Goal: Check status: Check status

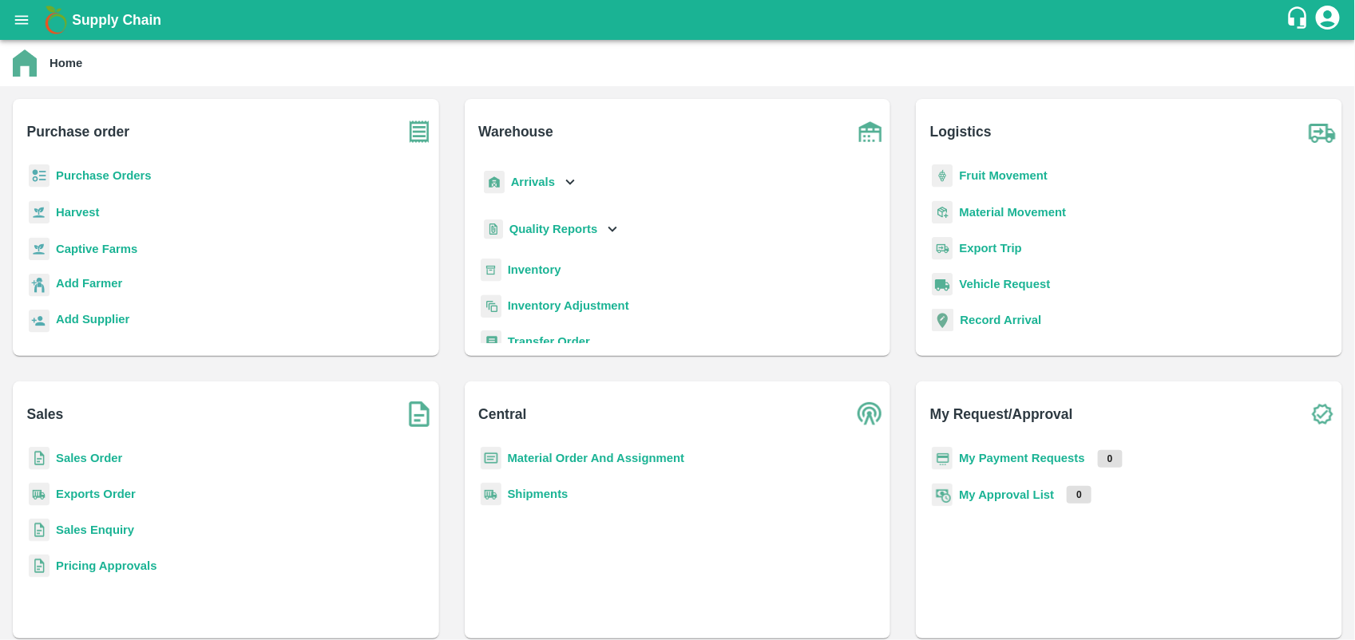
click at [124, 177] on b "Purchase Orders" at bounding box center [104, 175] width 96 height 13
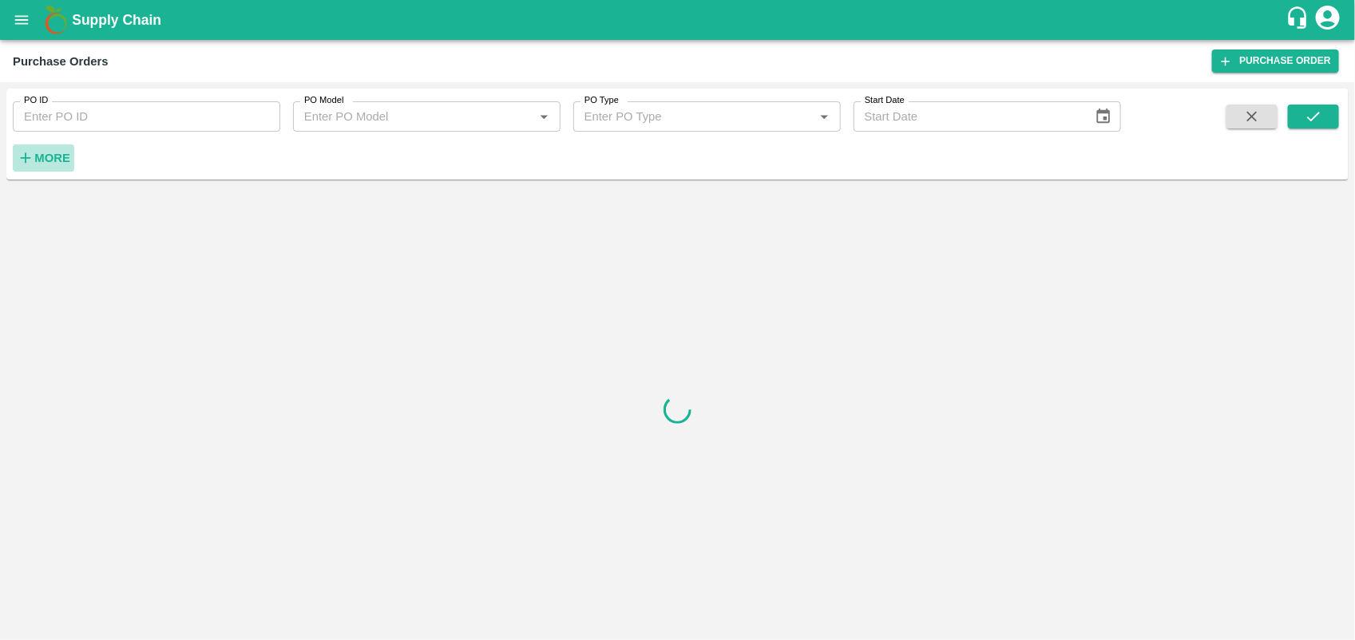
click at [52, 157] on strong "More" at bounding box center [52, 158] width 36 height 13
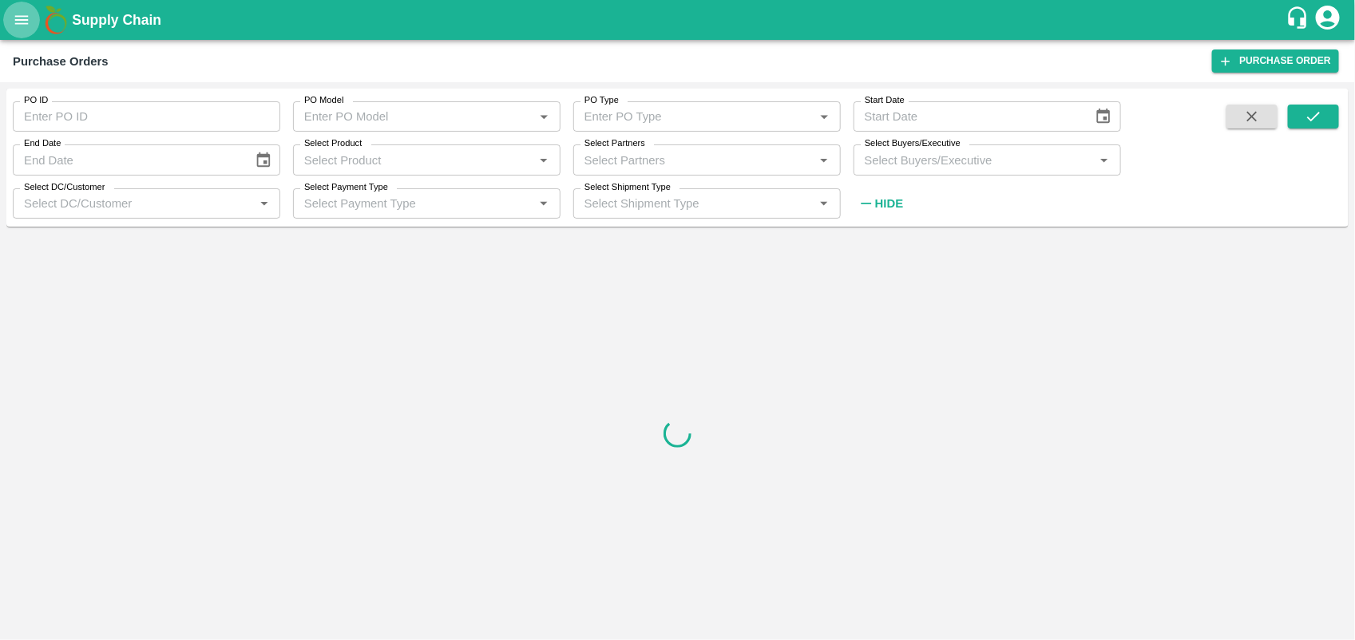
click at [14, 21] on icon "open drawer" at bounding box center [22, 20] width 18 height 18
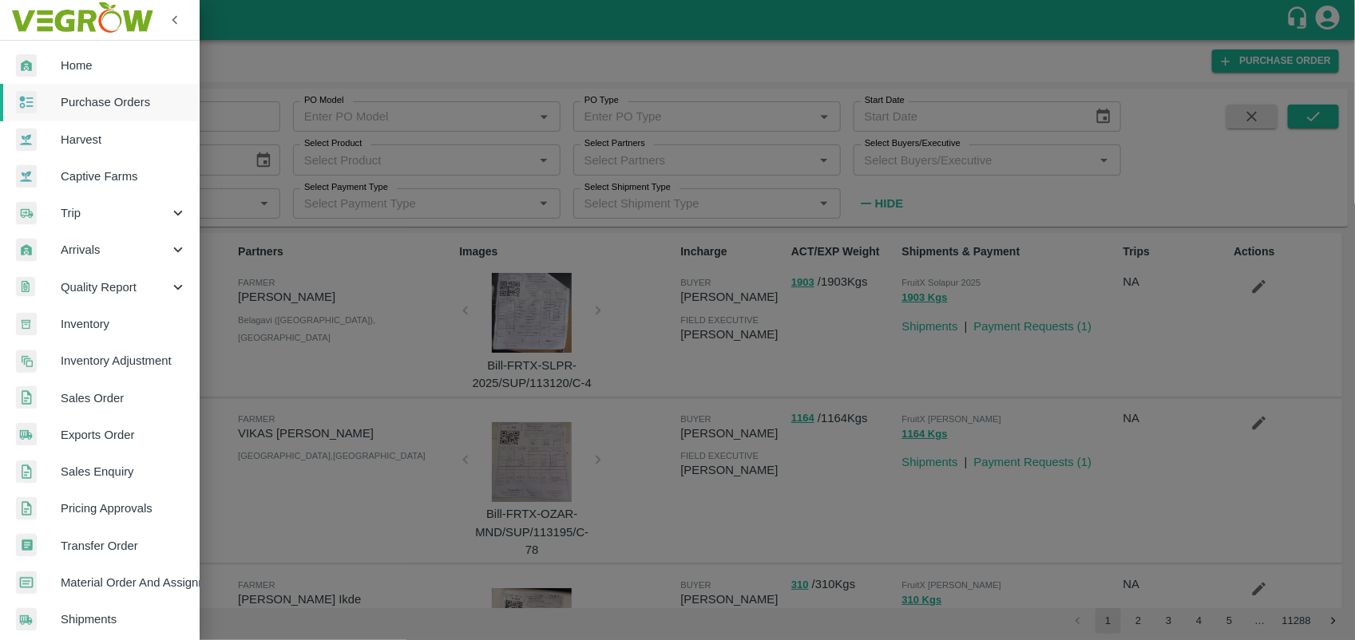
scroll to position [268, 0]
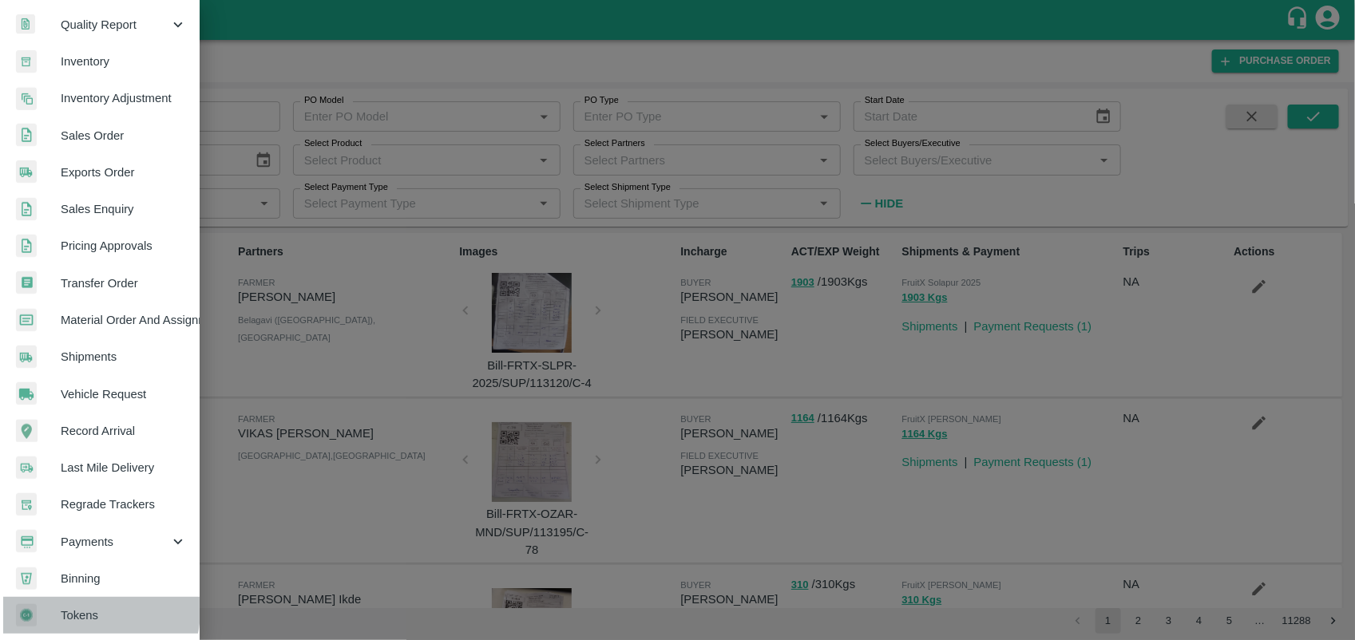
click at [85, 607] on span "Tokens" at bounding box center [124, 616] width 126 height 18
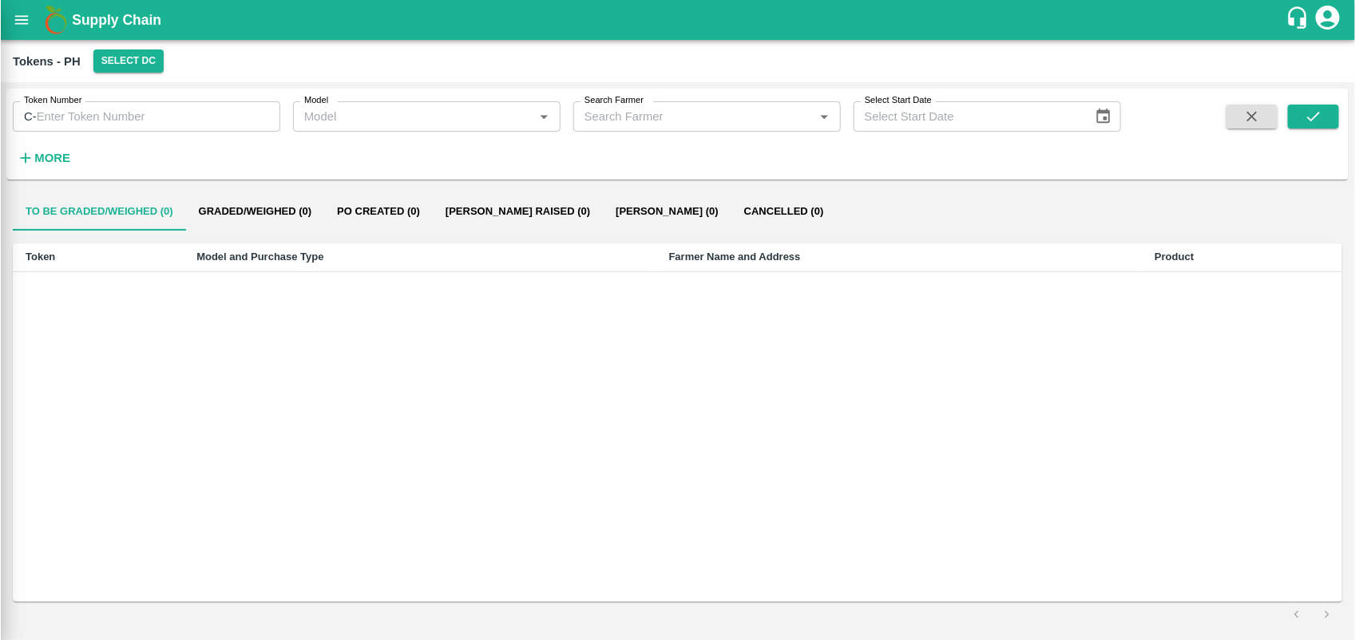
scroll to position [261, 0]
click at [619, 216] on button "Bill Pr Paid (459)" at bounding box center [673, 211] width 140 height 38
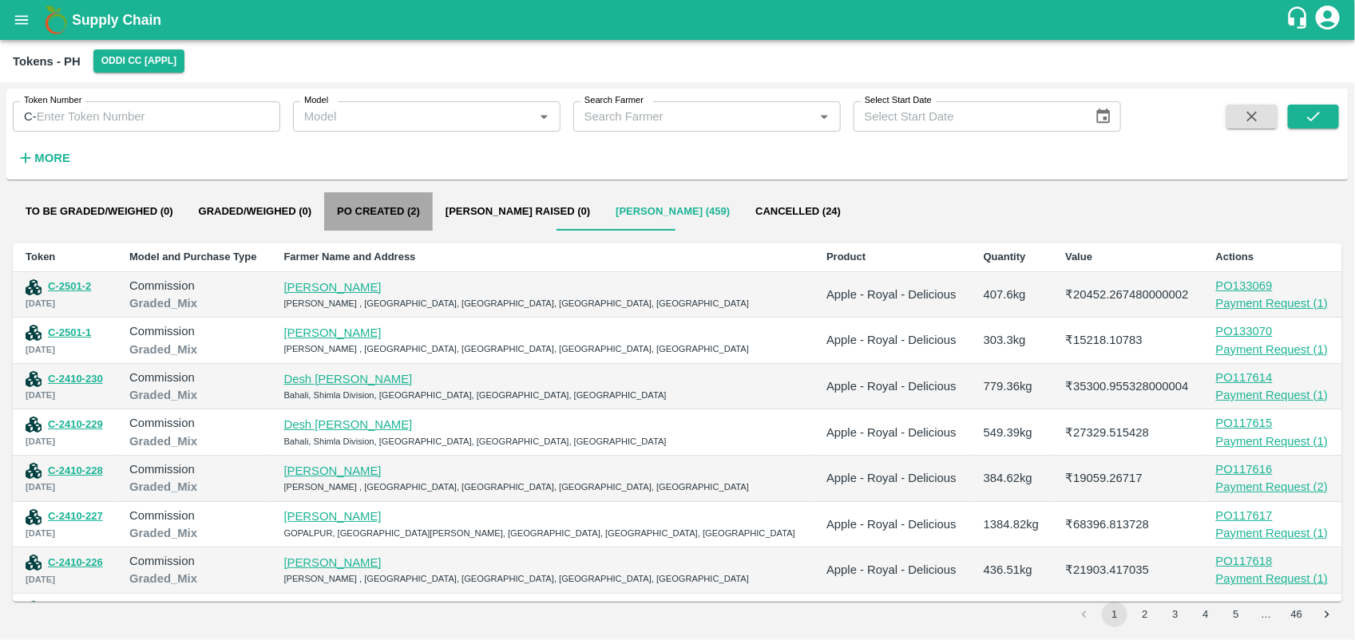
click at [360, 206] on button "Po Created (2)" at bounding box center [378, 211] width 109 height 38
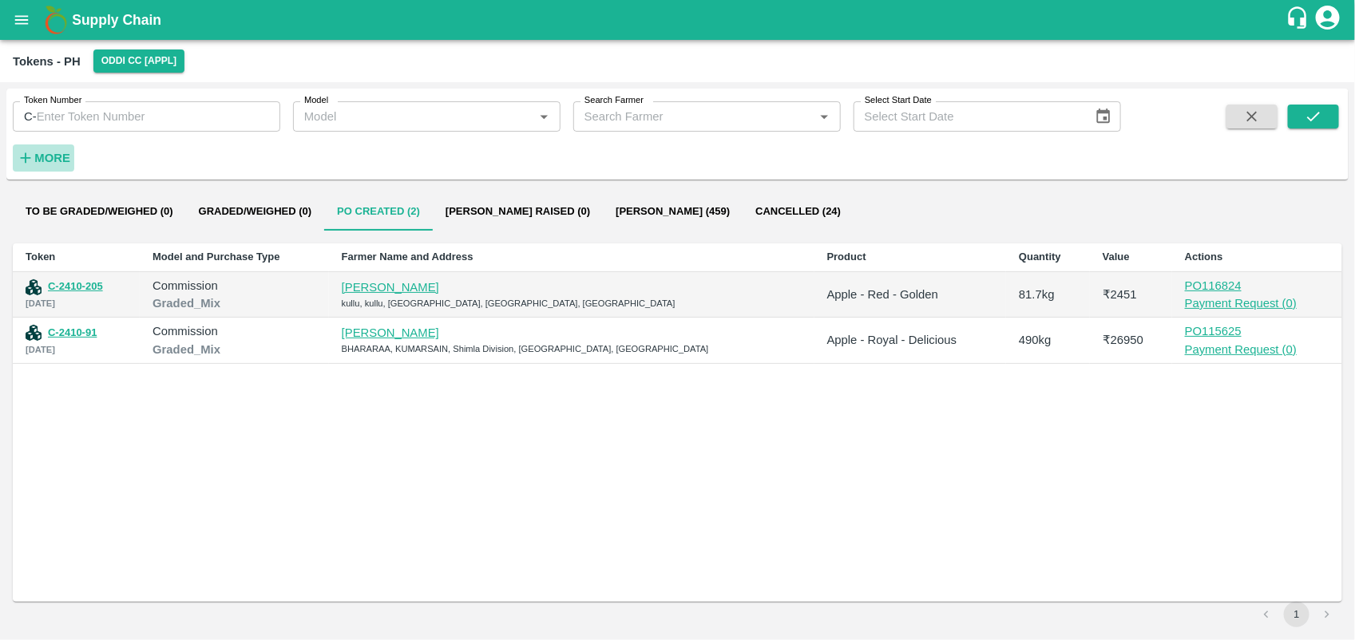
click at [53, 149] on h6 "More" at bounding box center [52, 158] width 36 height 21
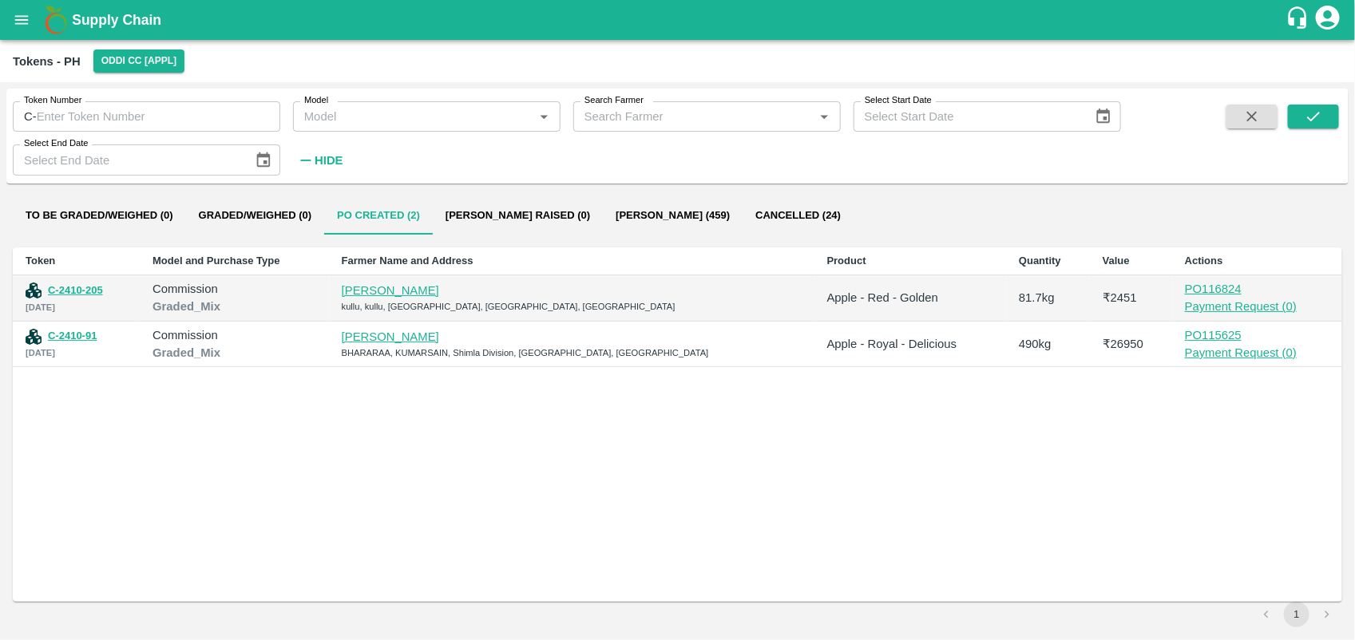
click at [616, 125] on input "Search Farmer" at bounding box center [694, 116] width 232 height 21
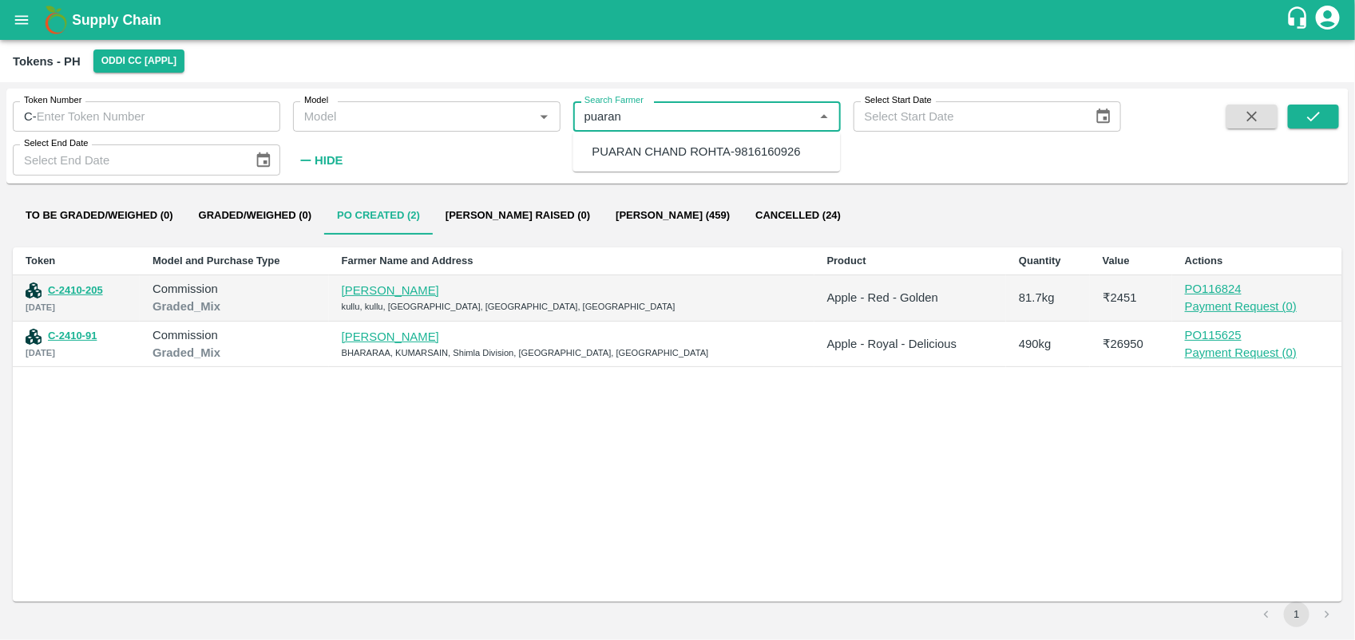
click at [704, 146] on div "PUARAN CHAND ROHTA-9816160926" at bounding box center [697, 152] width 208 height 18
type input "PUARAN CHAND ROHTA-9816160926"
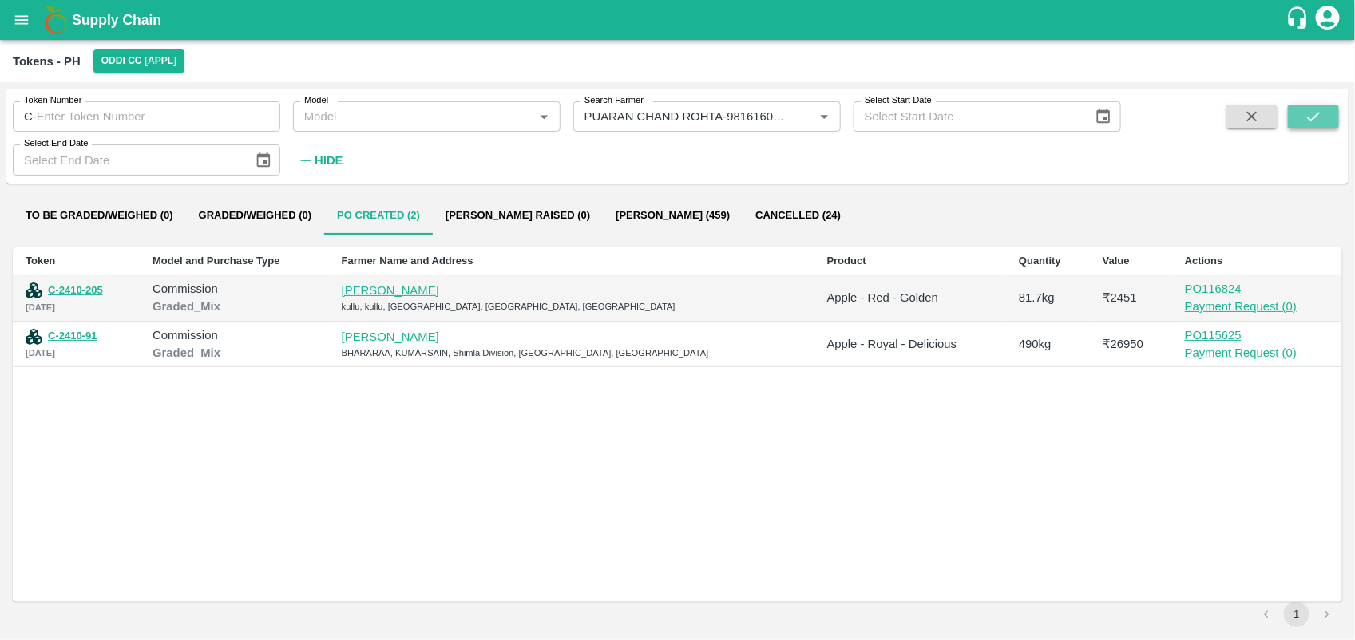
click at [1320, 117] on icon "submit" at bounding box center [1314, 117] width 18 height 18
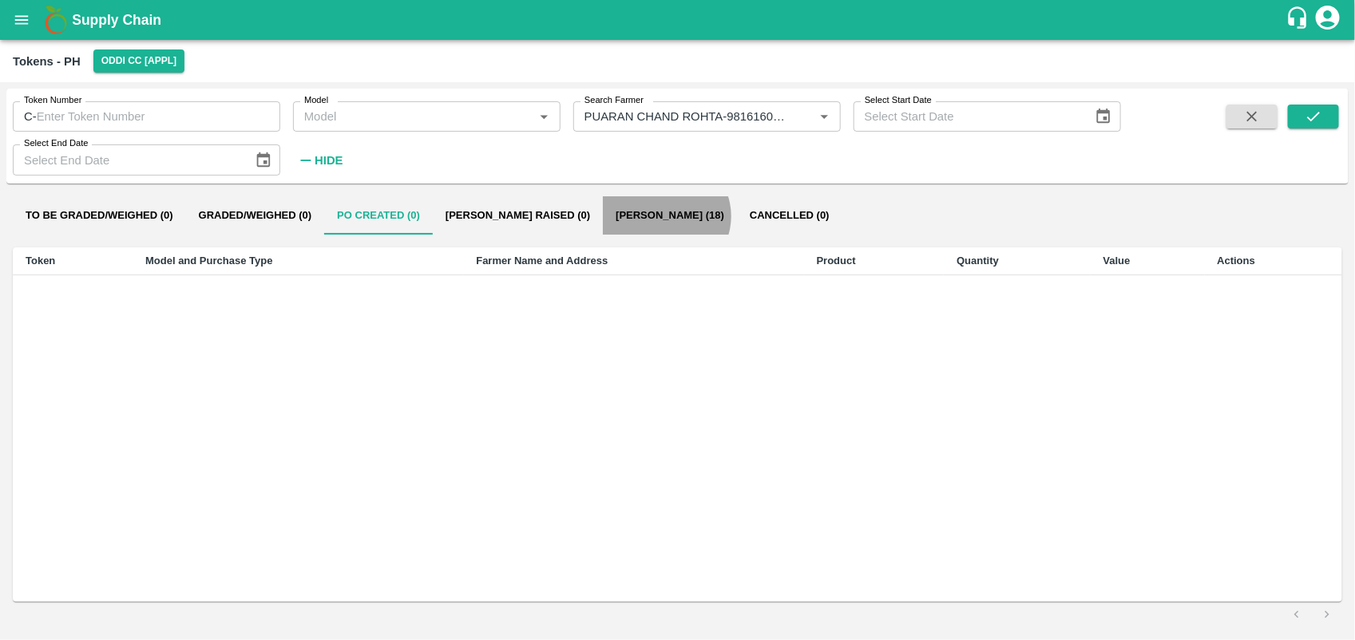
click at [619, 216] on button "Bill Pr Paid (18)" at bounding box center [670, 215] width 134 height 38
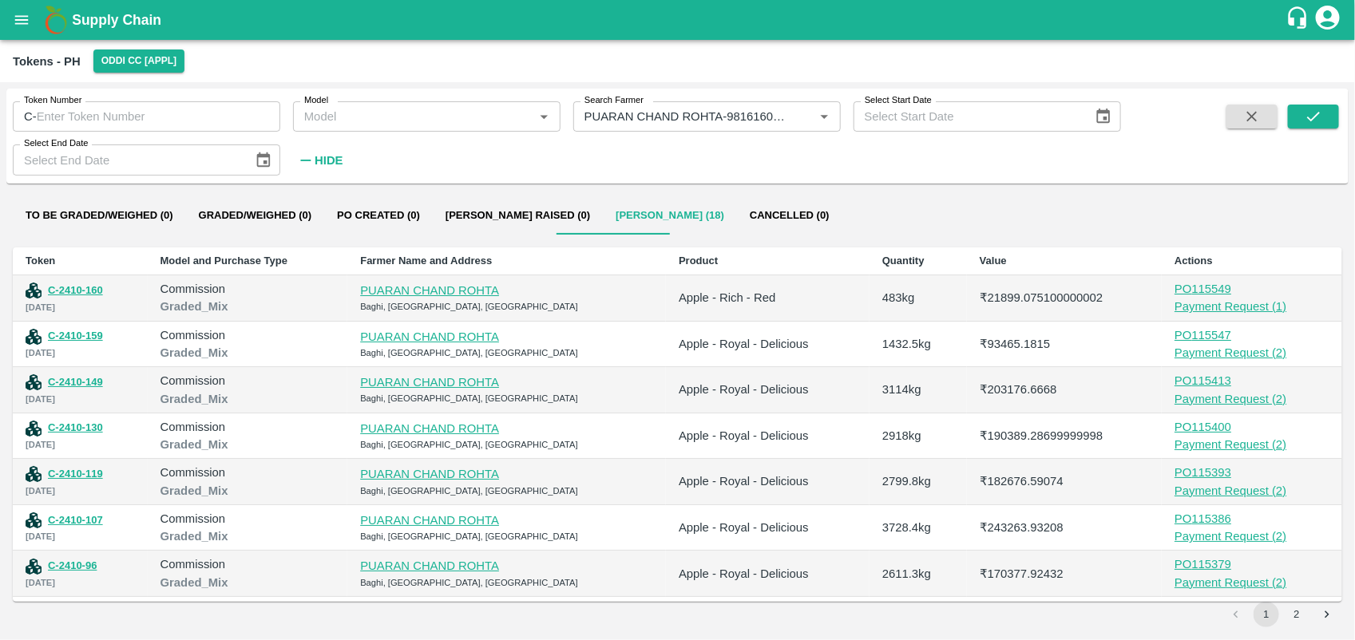
scroll to position [134, 0]
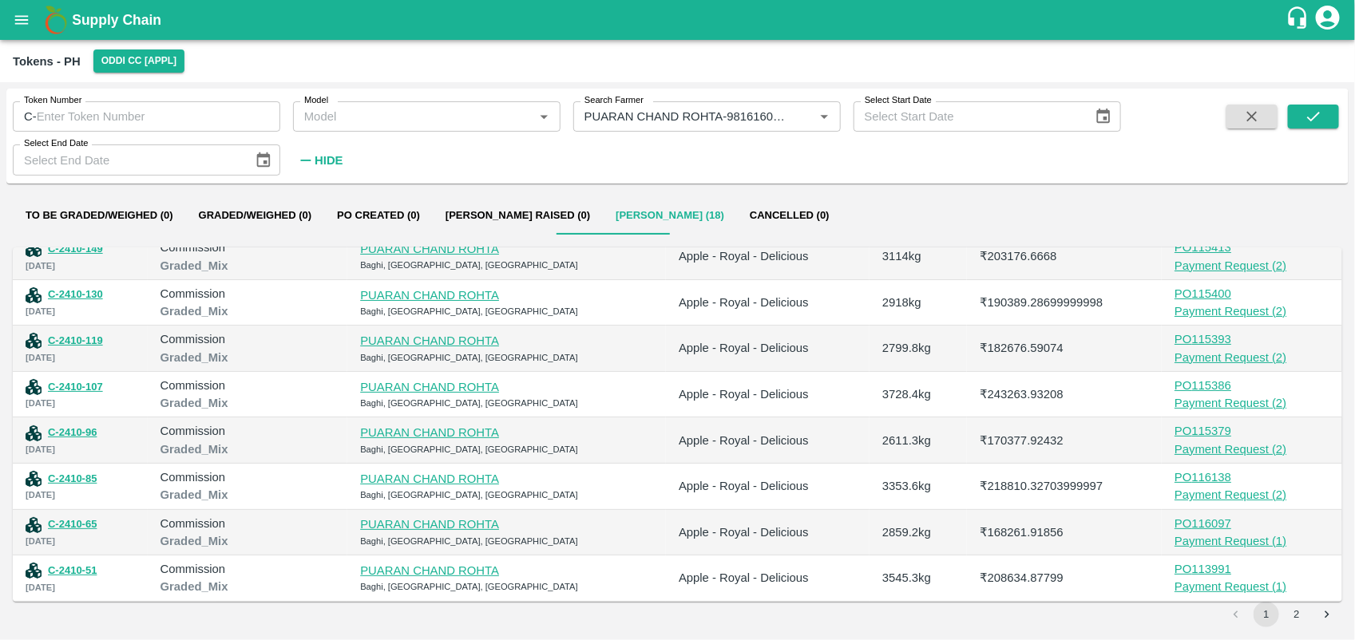
click at [1303, 615] on button "2" at bounding box center [1297, 615] width 26 height 26
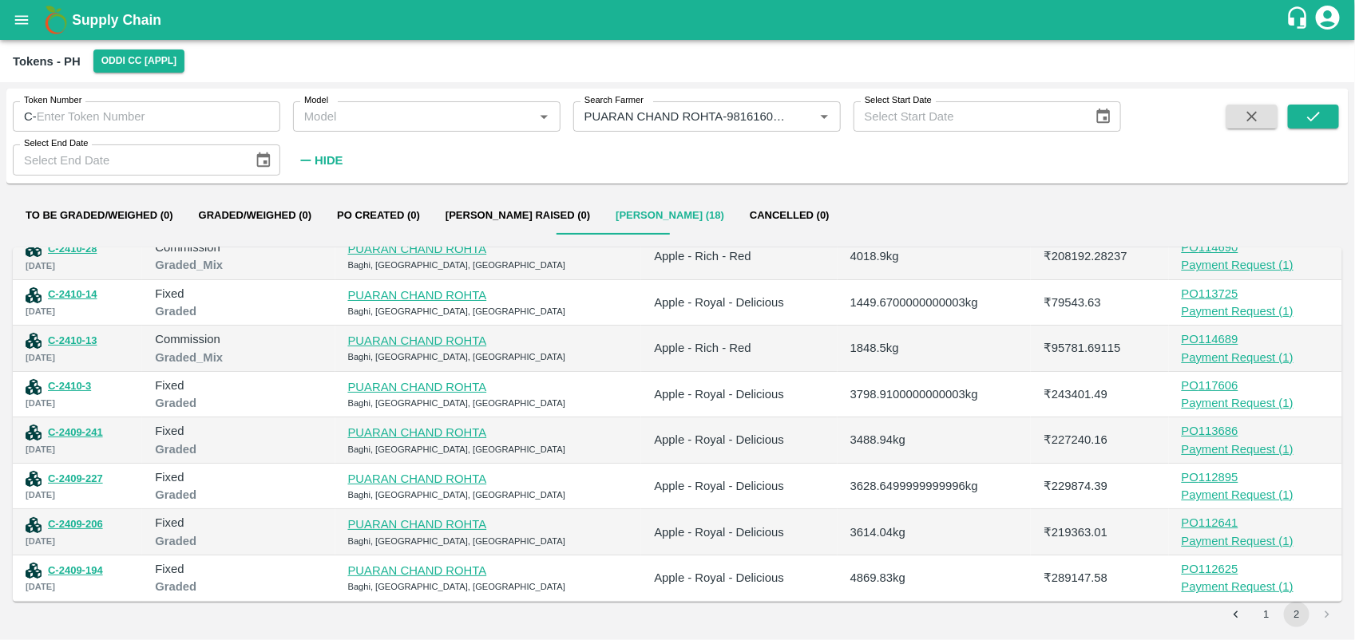
scroll to position [0, 0]
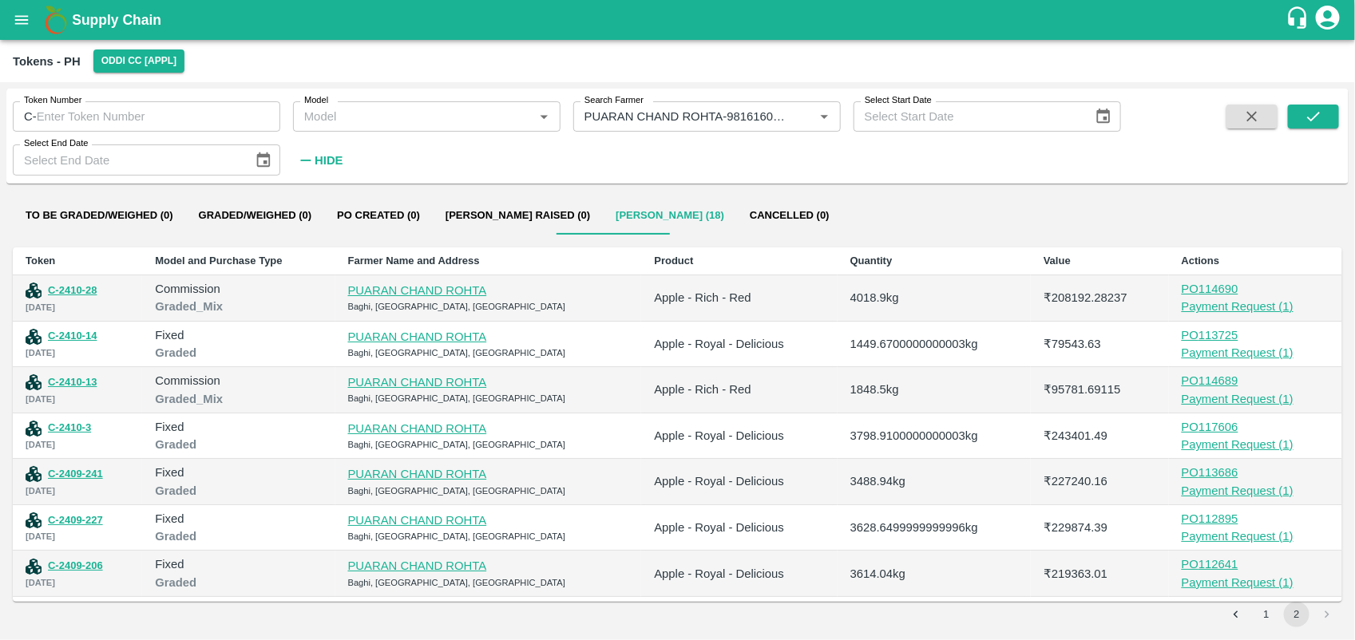
click at [1248, 391] on div "Payment Request ( 1 )" at bounding box center [1256, 399] width 148 height 18
click at [1243, 302] on div "Payment Request ( 1 )" at bounding box center [1256, 307] width 148 height 18
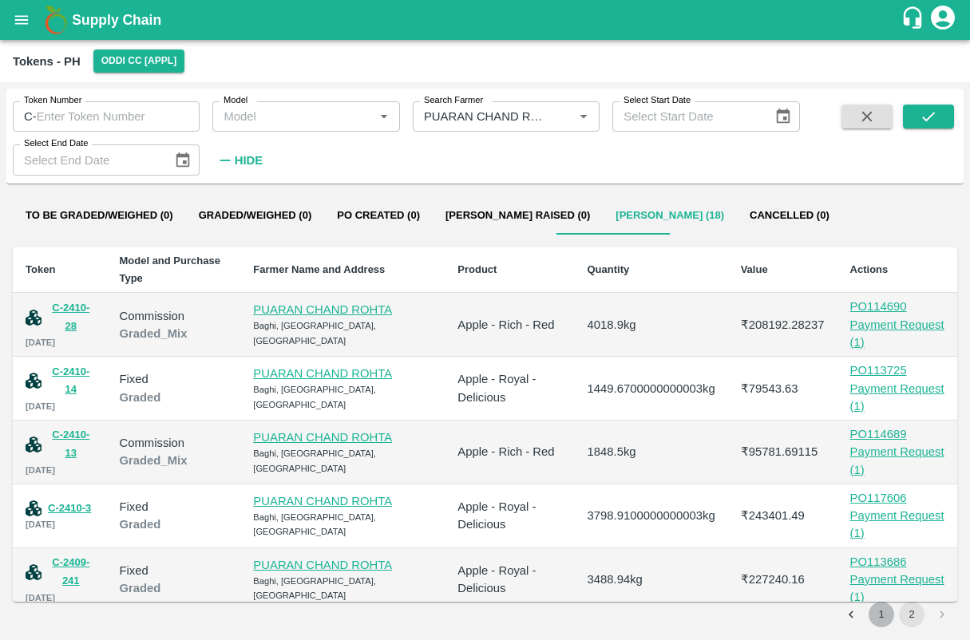
click at [887, 617] on button "1" at bounding box center [882, 615] width 26 height 26
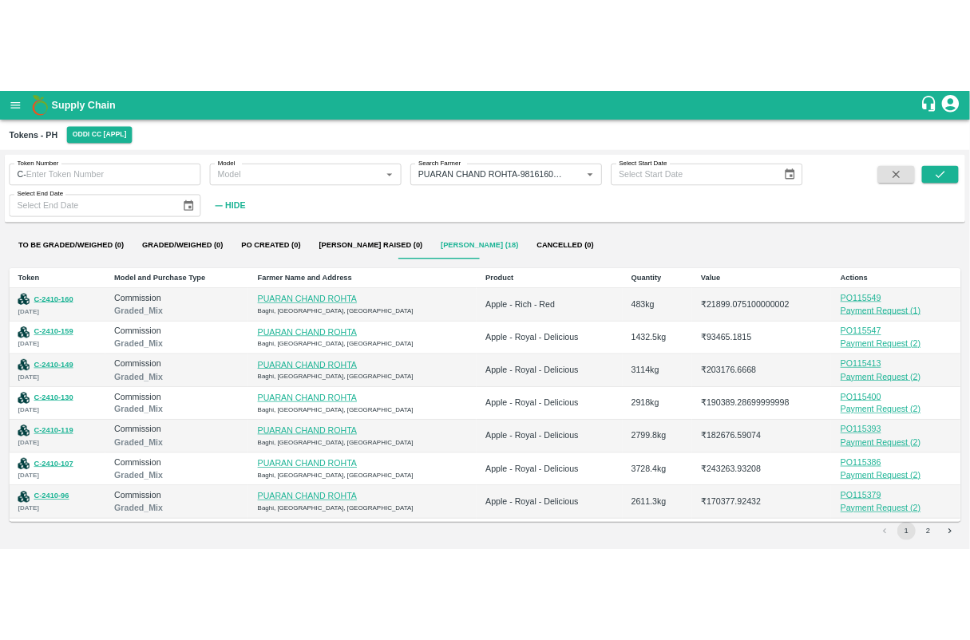
scroll to position [134, 0]
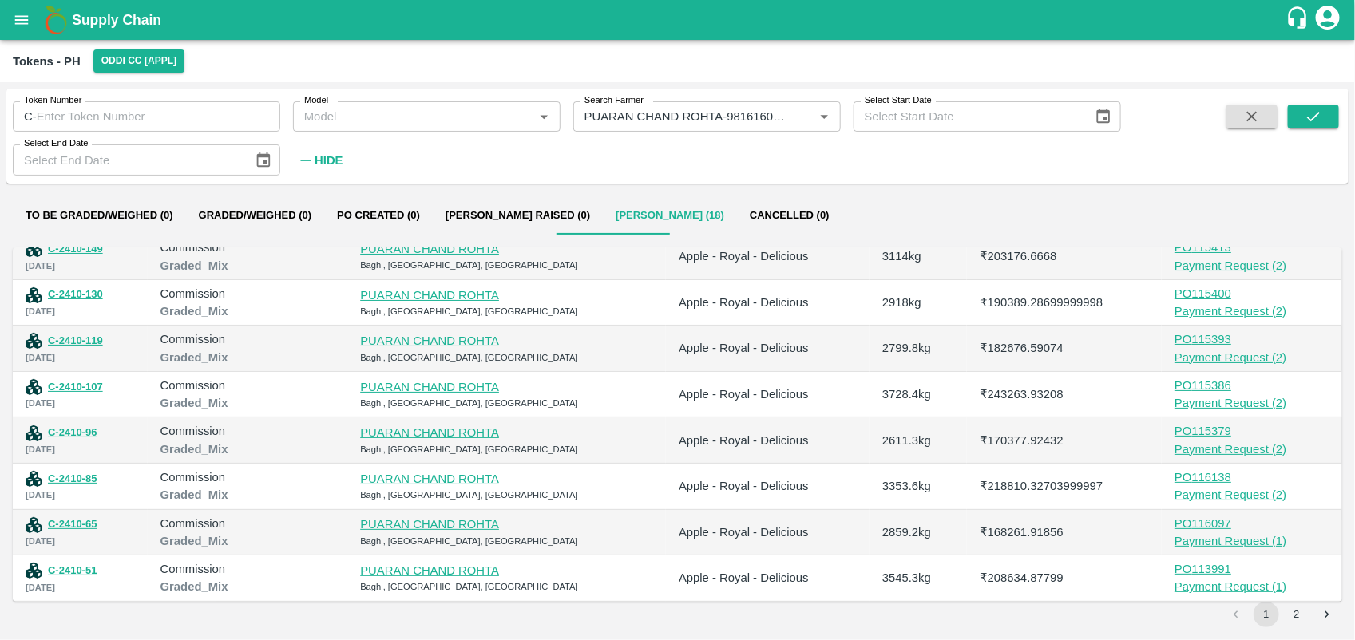
click at [1227, 588] on div "Payment Request ( 1 )" at bounding box center [1252, 587] width 155 height 18
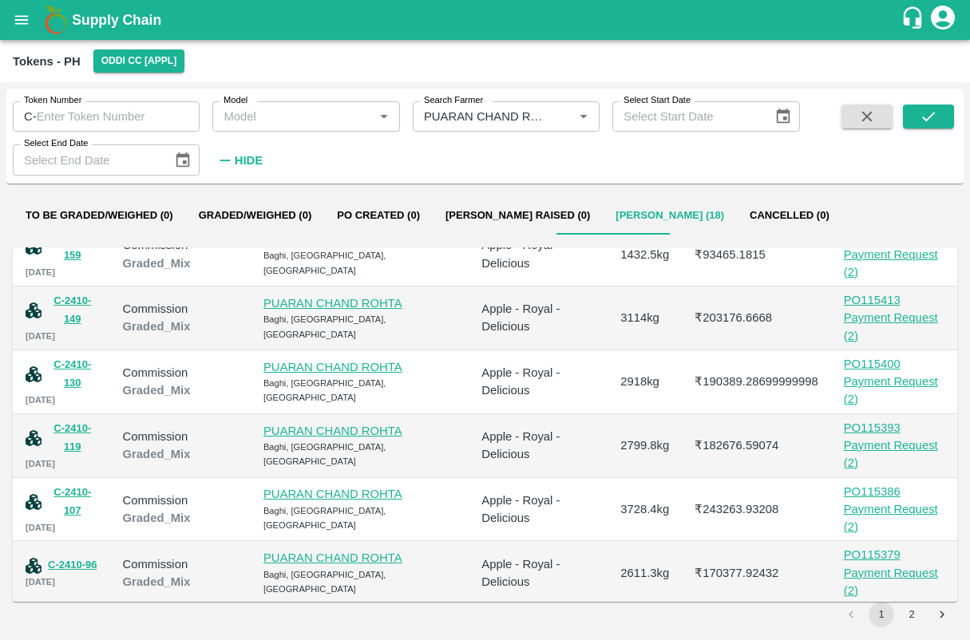
click at [905, 628] on div "Payment Request ( 2 )" at bounding box center [894, 646] width 101 height 36
click at [888, 565] on div "Payment Request ( 2 )" at bounding box center [894, 583] width 101 height 36
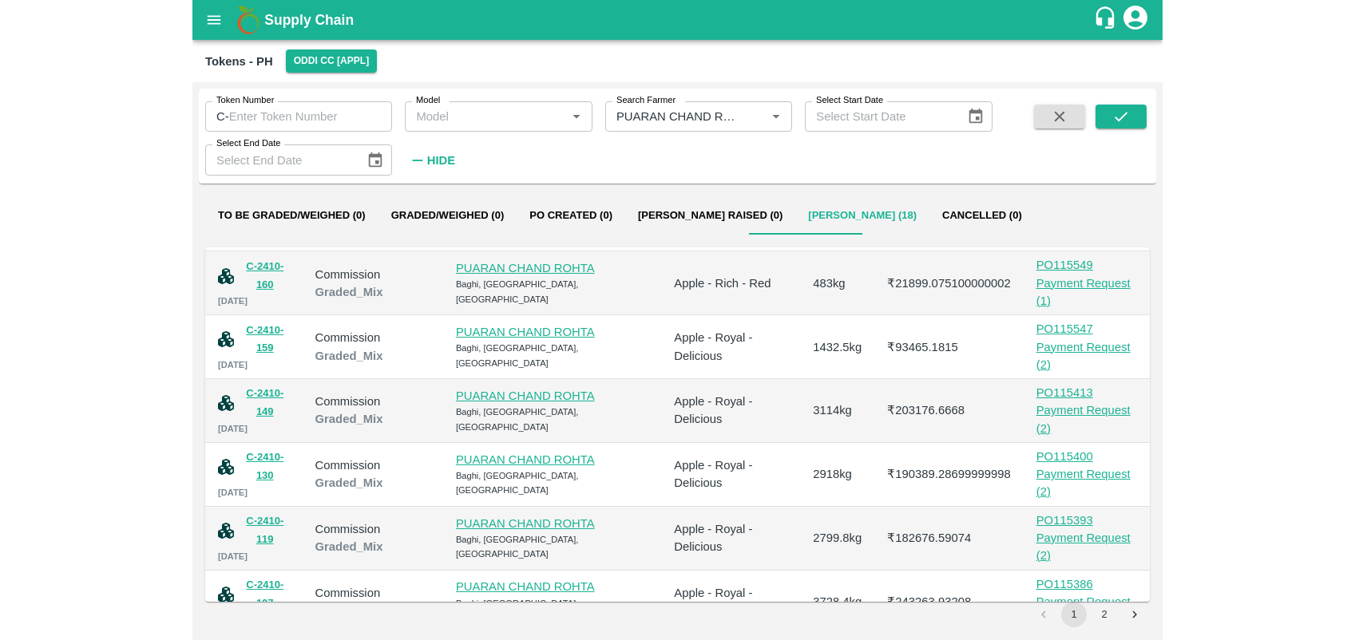
scroll to position [36, 0]
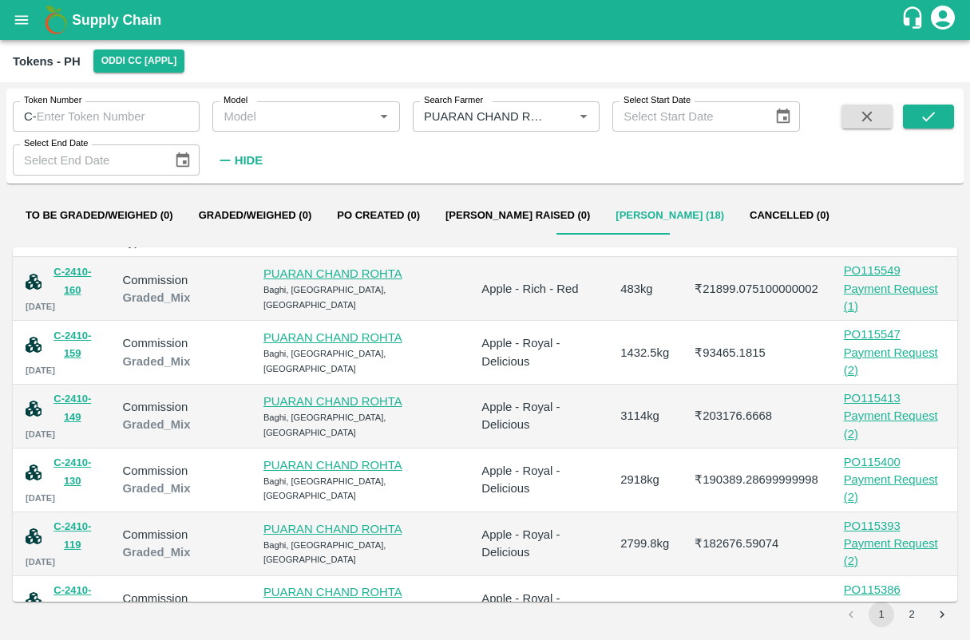
click at [883, 599] on div "Payment Request ( 2 )" at bounding box center [894, 617] width 101 height 36
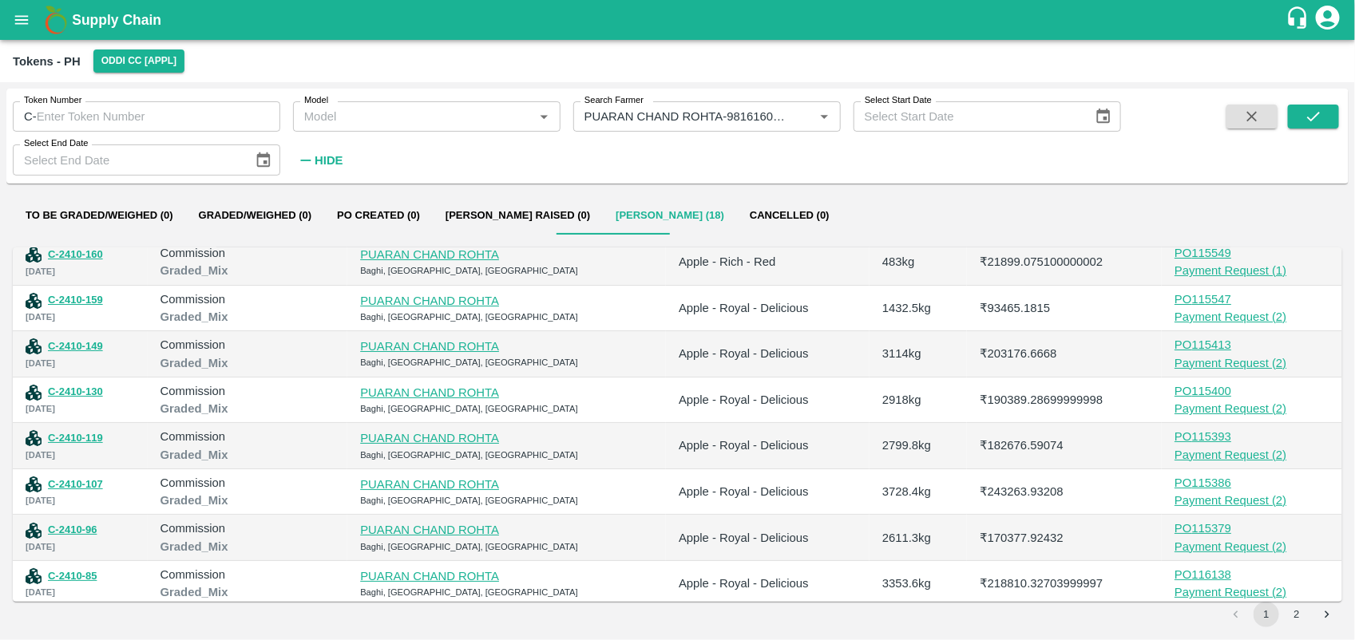
scroll to position [0, 0]
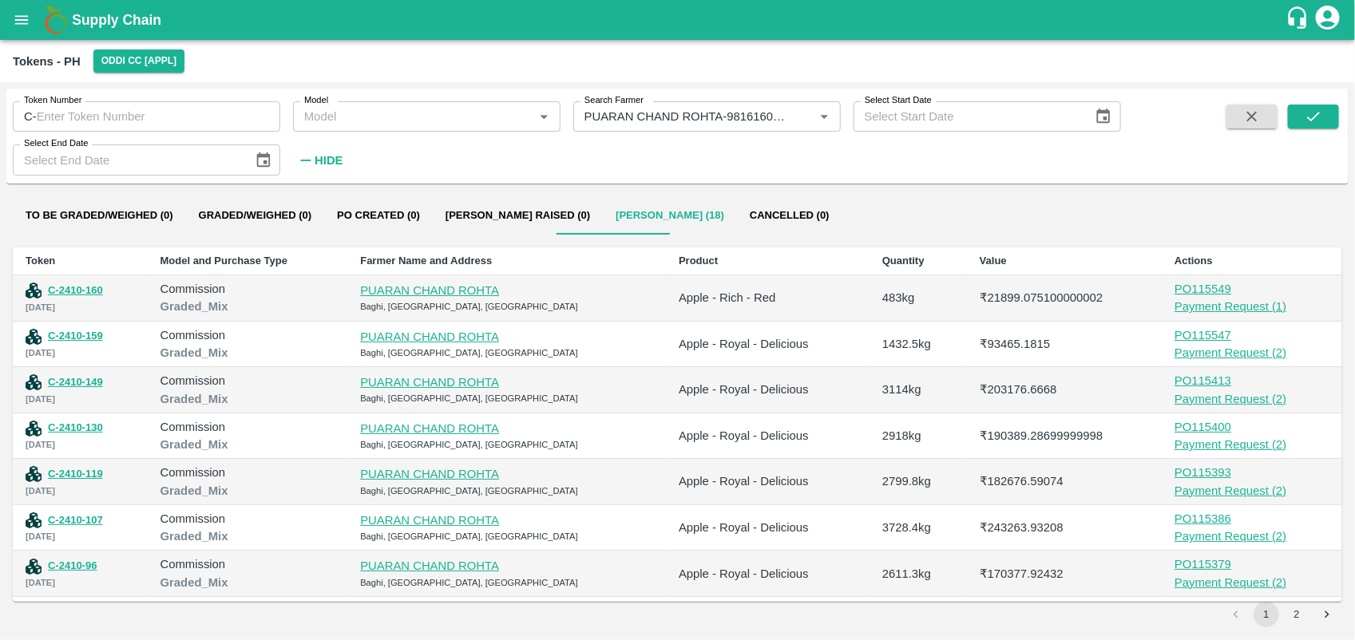
click at [1204, 485] on div "Payment Request ( 2 )" at bounding box center [1252, 491] width 155 height 18
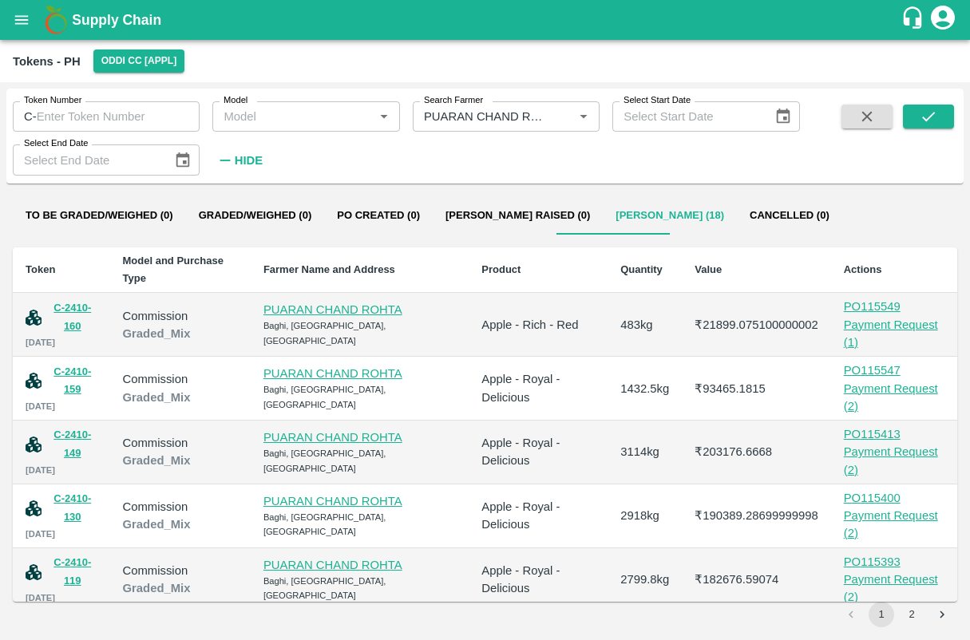
click at [878, 507] on div "Payment Request ( 2 )" at bounding box center [894, 525] width 101 height 36
click at [854, 443] on div "Payment Request ( 2 )" at bounding box center [894, 461] width 101 height 36
click at [877, 380] on div "Payment Request ( 2 )" at bounding box center [894, 398] width 101 height 36
click at [896, 316] on div "Payment Request ( 1 )" at bounding box center [894, 334] width 101 height 36
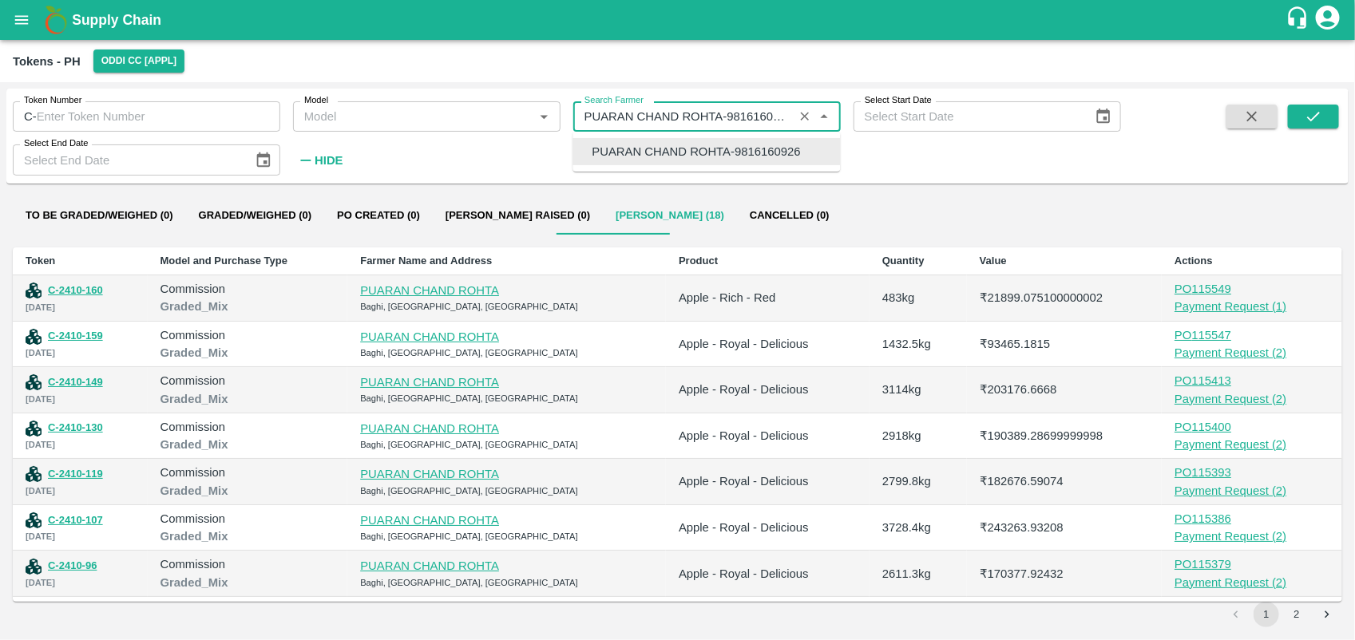
click at [784, 109] on input "Search Farmer" at bounding box center [683, 116] width 211 height 21
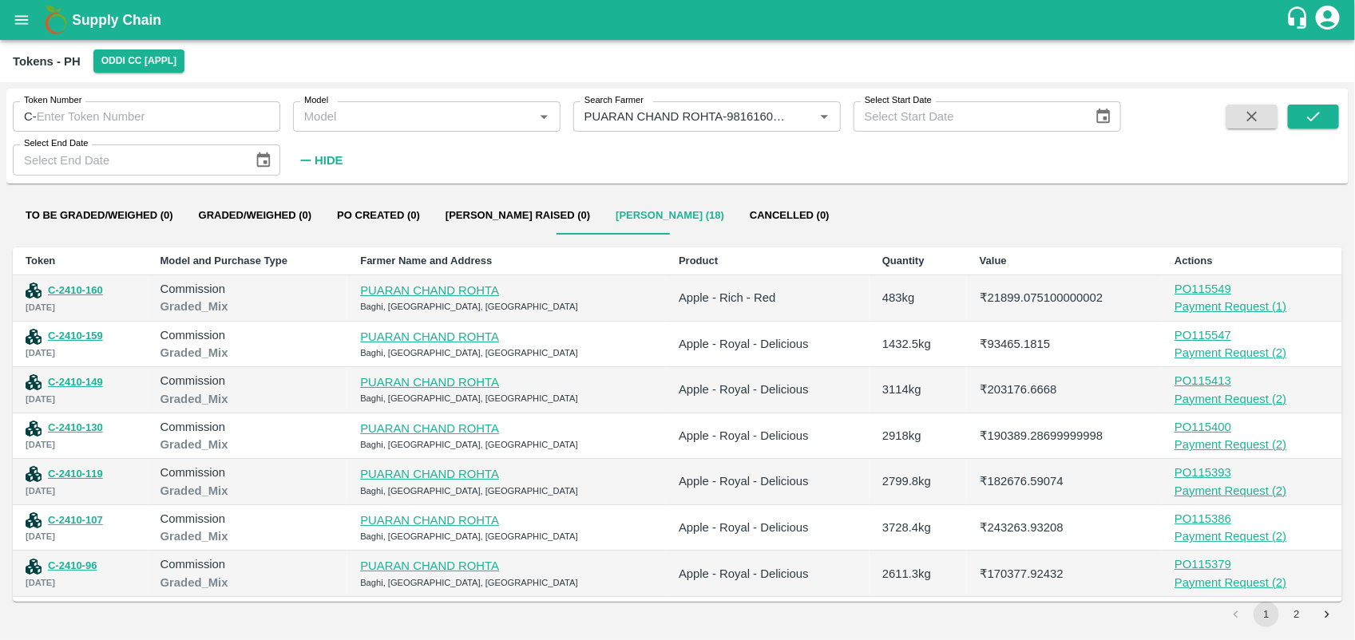
click at [853, 158] on div "Token Number C- Token Number Model Model   * Search Farmer Search Farmer   * Se…" at bounding box center [560, 132] width 1121 height 87
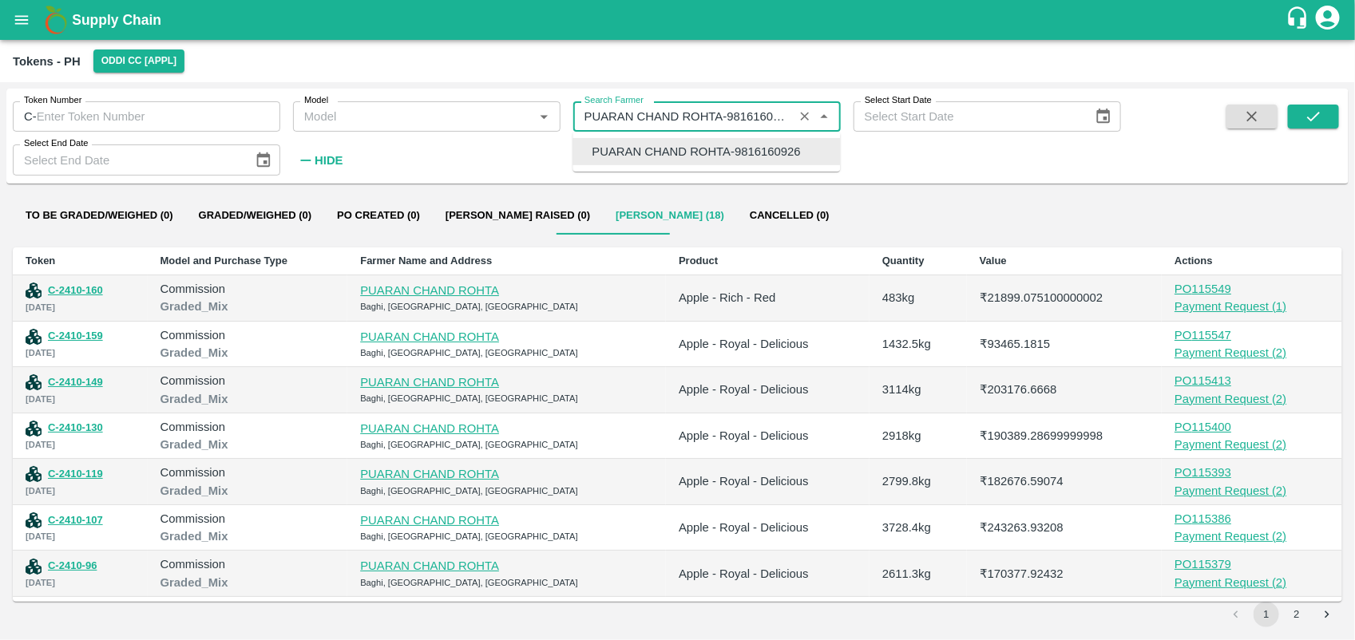
click at [709, 120] on input "Search Farmer" at bounding box center [683, 116] width 211 height 21
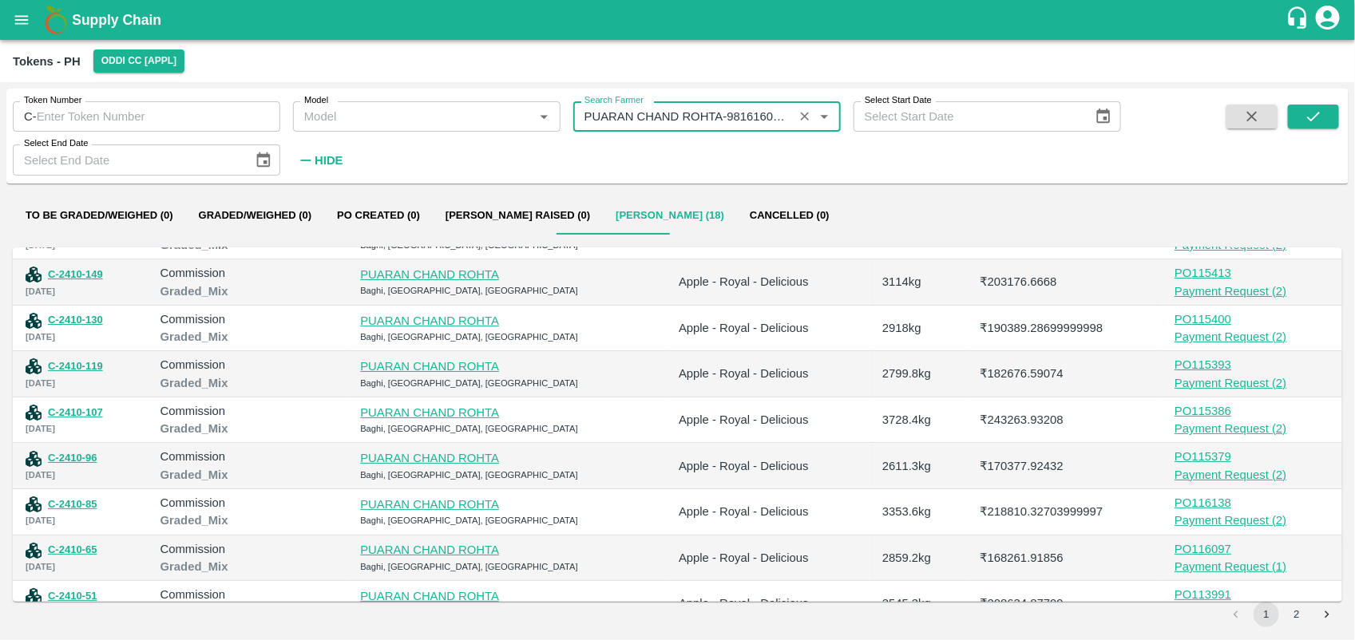
scroll to position [134, 0]
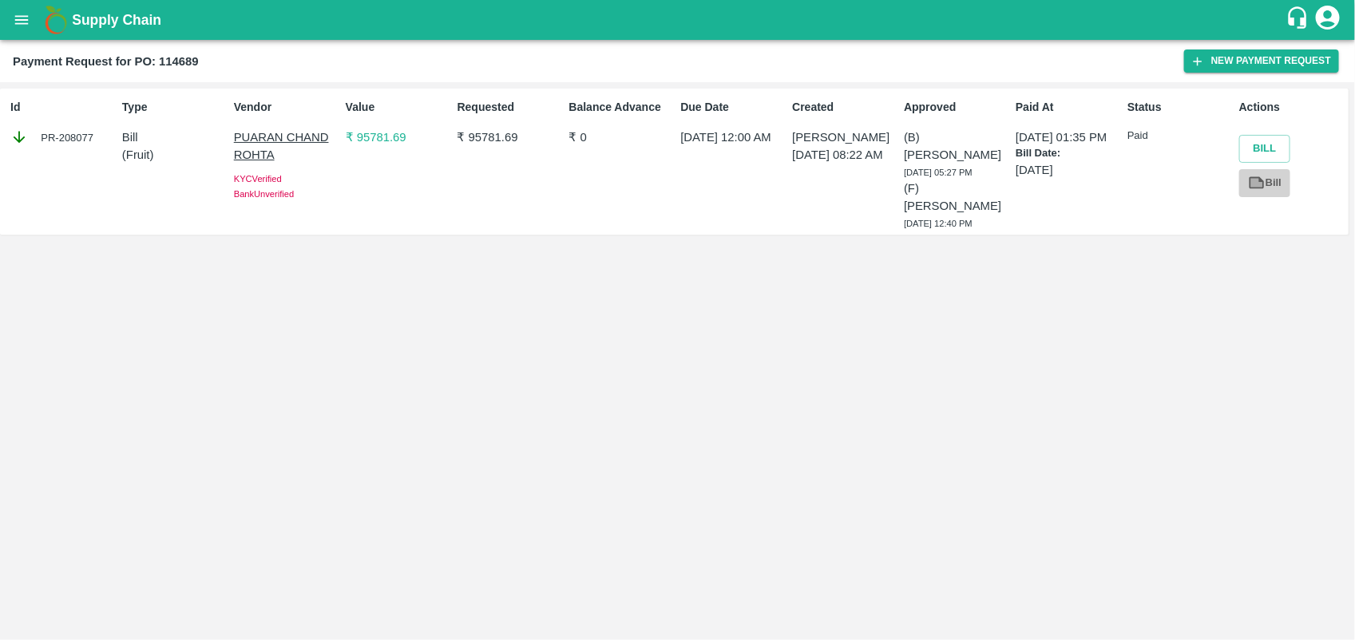
click at [1271, 189] on link "Bill" at bounding box center [1264, 183] width 51 height 28
click at [1267, 145] on button "Bill" at bounding box center [1264, 149] width 51 height 28
click at [1284, 145] on button "Bill" at bounding box center [1264, 149] width 51 height 28
click at [1275, 153] on button "Bill" at bounding box center [1264, 149] width 51 height 28
click at [969, 145] on button "Bill" at bounding box center [1264, 149] width 51 height 28
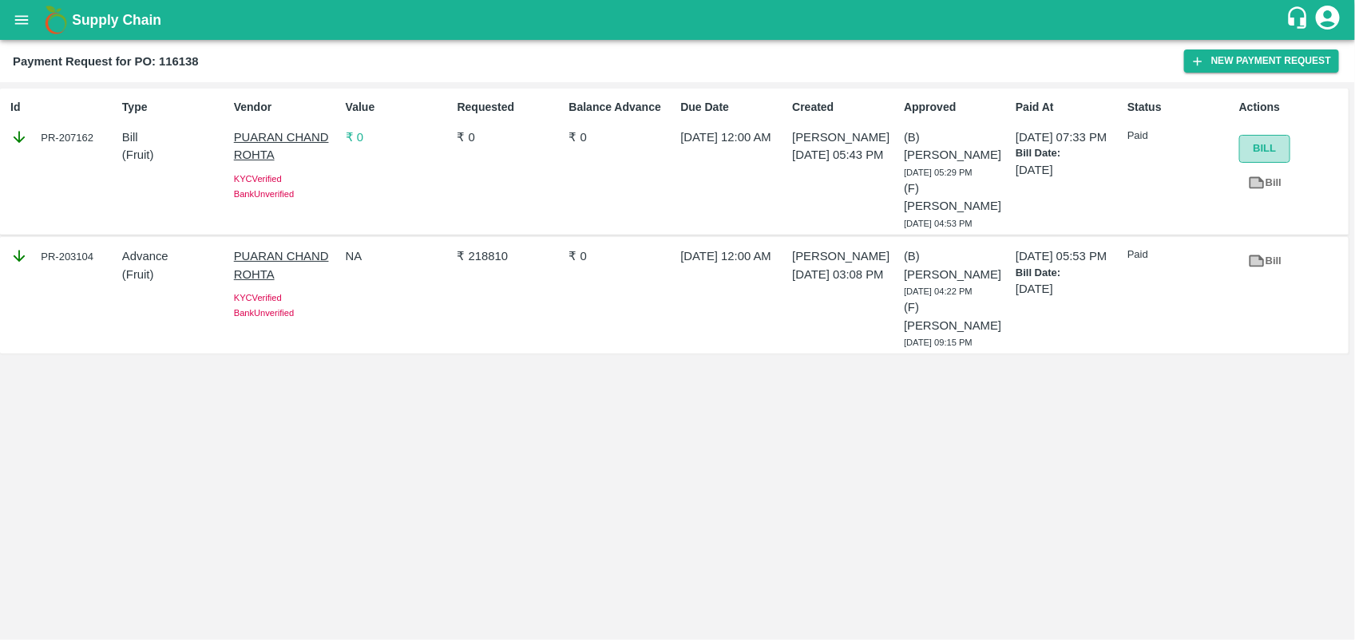
click at [969, 149] on button "Bill" at bounding box center [1264, 149] width 51 height 28
click at [969, 144] on button "Bill" at bounding box center [1264, 149] width 51 height 28
click at [969, 148] on button "Bill" at bounding box center [1264, 149] width 51 height 28
click at [1251, 144] on button "Bill" at bounding box center [1264, 149] width 51 height 28
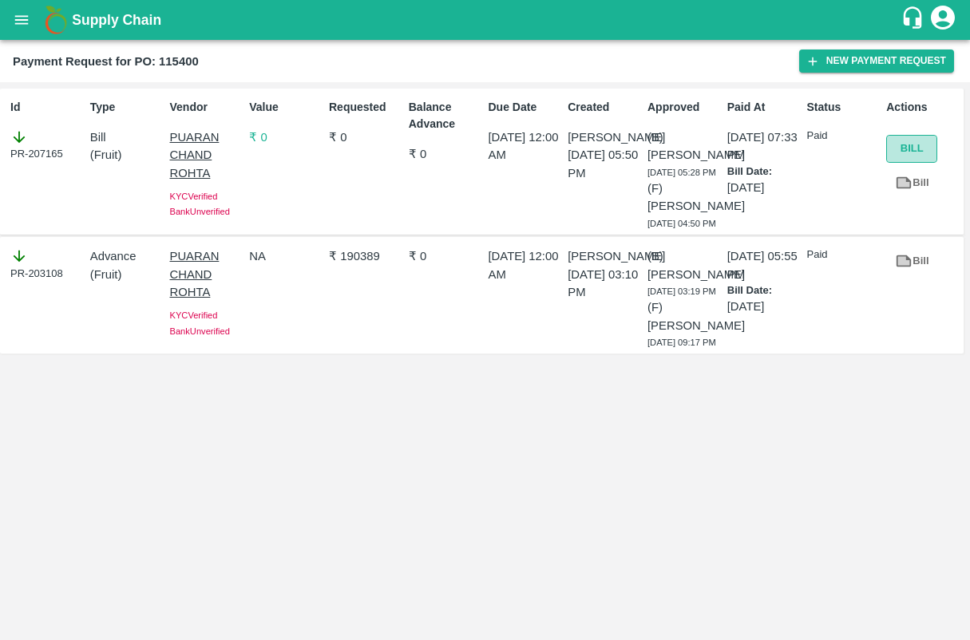
click at [904, 148] on button "Bill" at bounding box center [911, 149] width 51 height 28
click at [900, 150] on button "Bill" at bounding box center [911, 149] width 51 height 28
click at [907, 149] on button "Bill" at bounding box center [911, 149] width 51 height 28
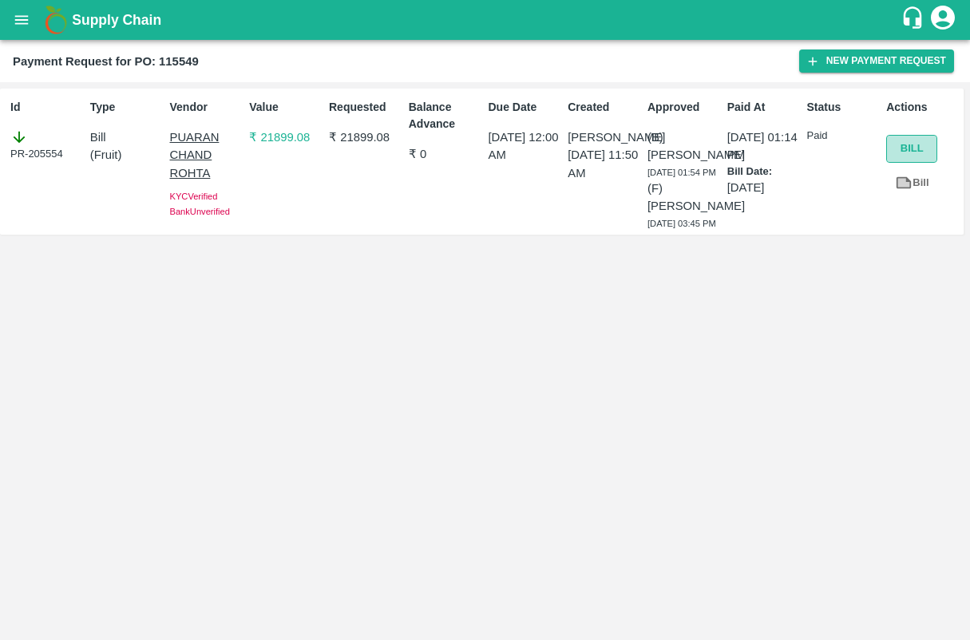
click at [903, 144] on button "Bill" at bounding box center [911, 149] width 51 height 28
